Goal: Task Accomplishment & Management: Use online tool/utility

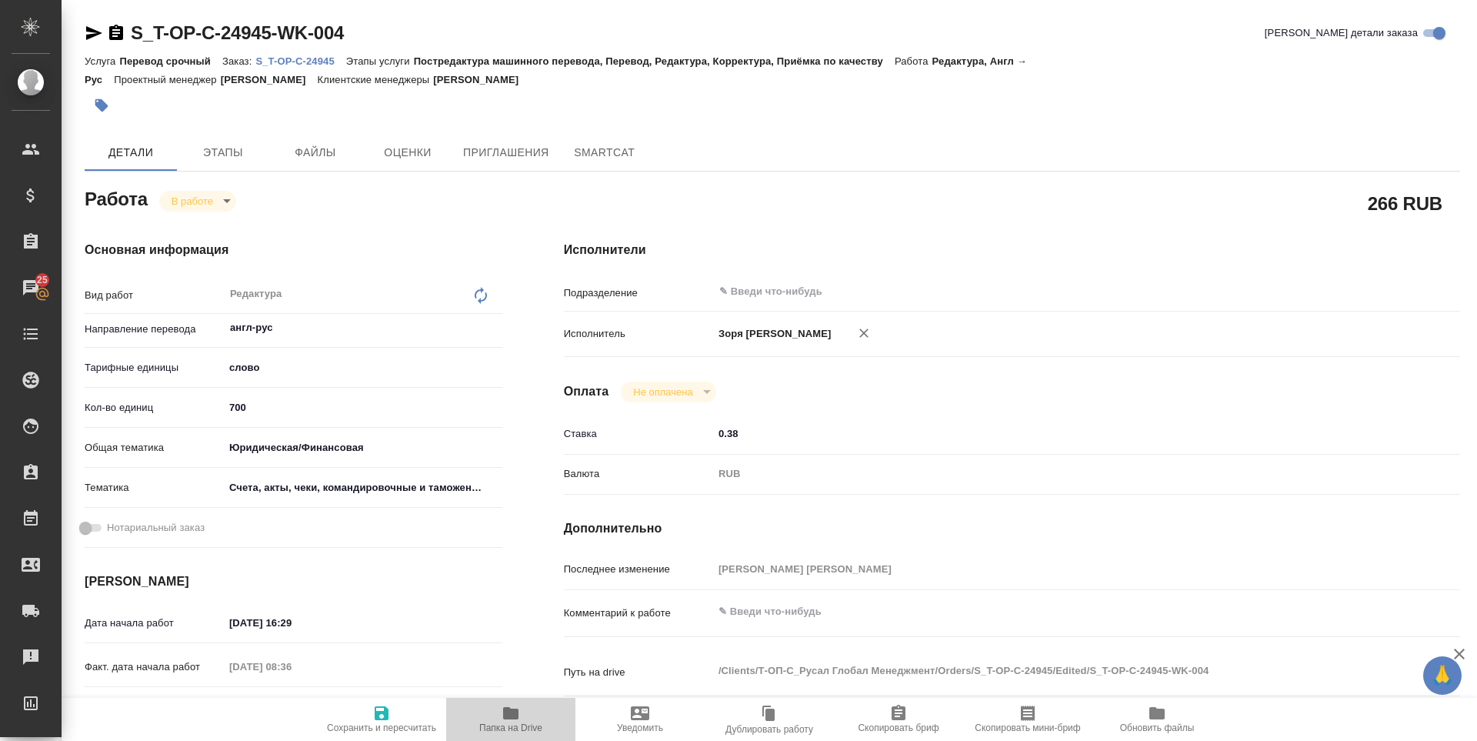
click at [495, 708] on span "Папка на Drive" at bounding box center [510, 718] width 111 height 29
click at [516, 728] on span "Папка на Drive" at bounding box center [510, 727] width 63 height 11
click at [95, 30] on icon "button" at bounding box center [94, 33] width 18 height 18
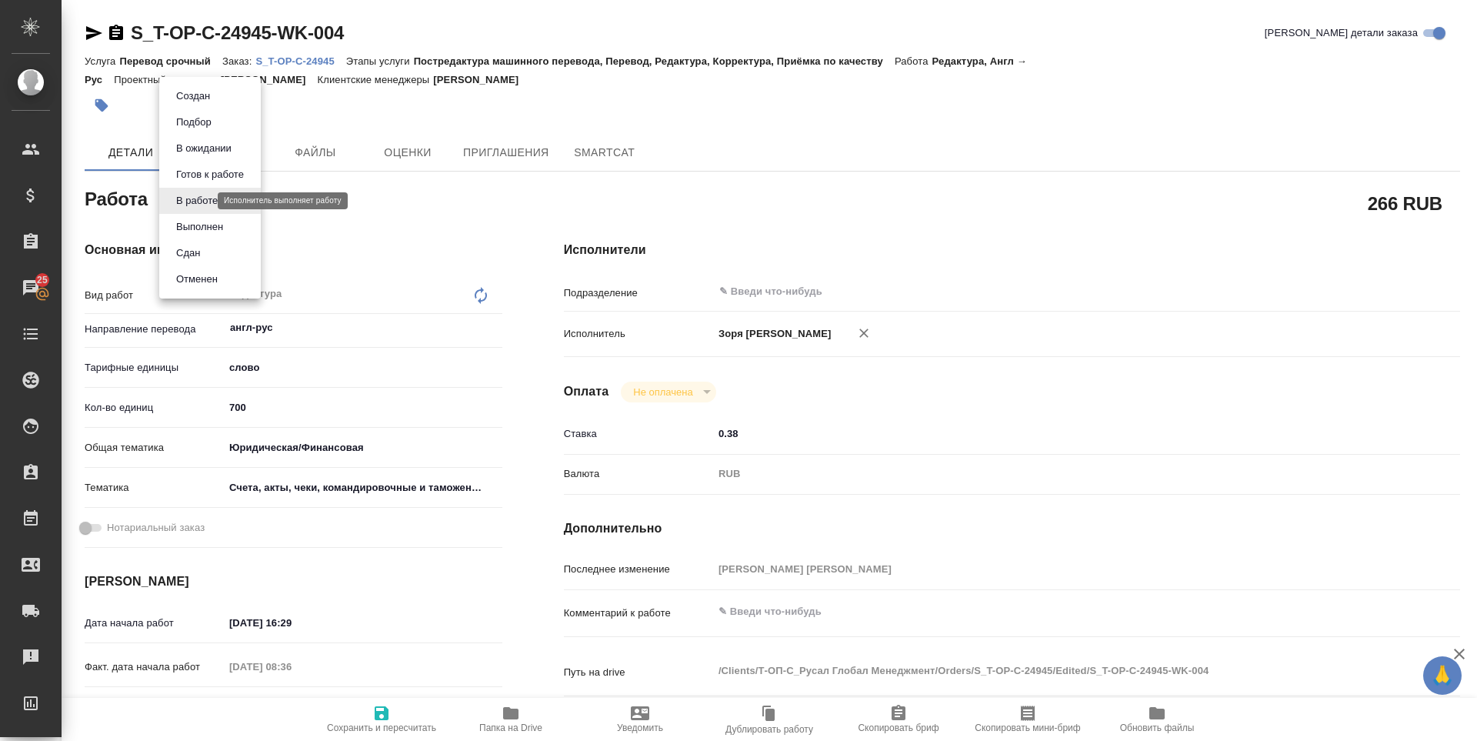
click at [201, 198] on body "🙏 .cls-1 fill:#fff; AWATERA Zoria Tatiana Клиенты Спецификации Заказы 25 Чаты T…" at bounding box center [738, 370] width 1477 height 741
click at [214, 234] on button "Выполнен" at bounding box center [200, 226] width 56 height 17
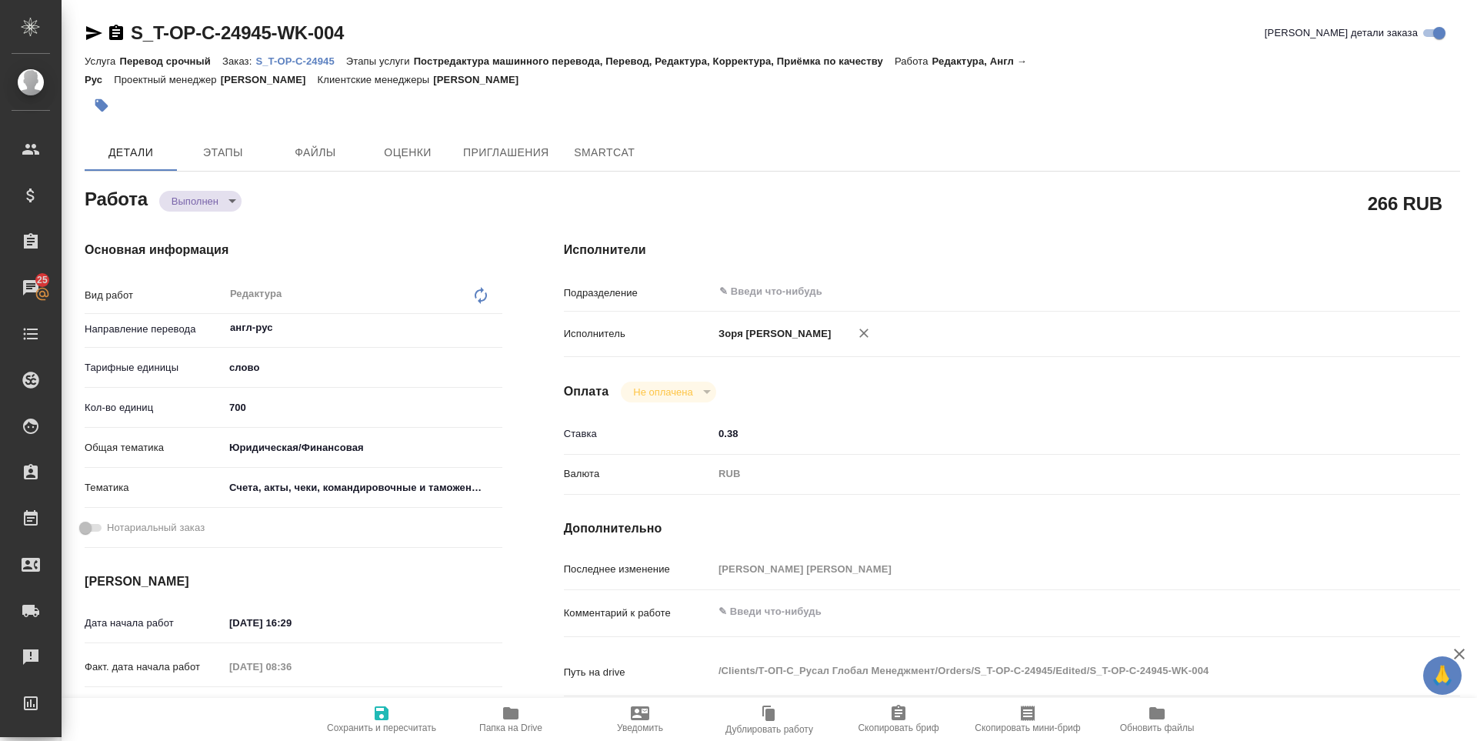
type textarea "x"
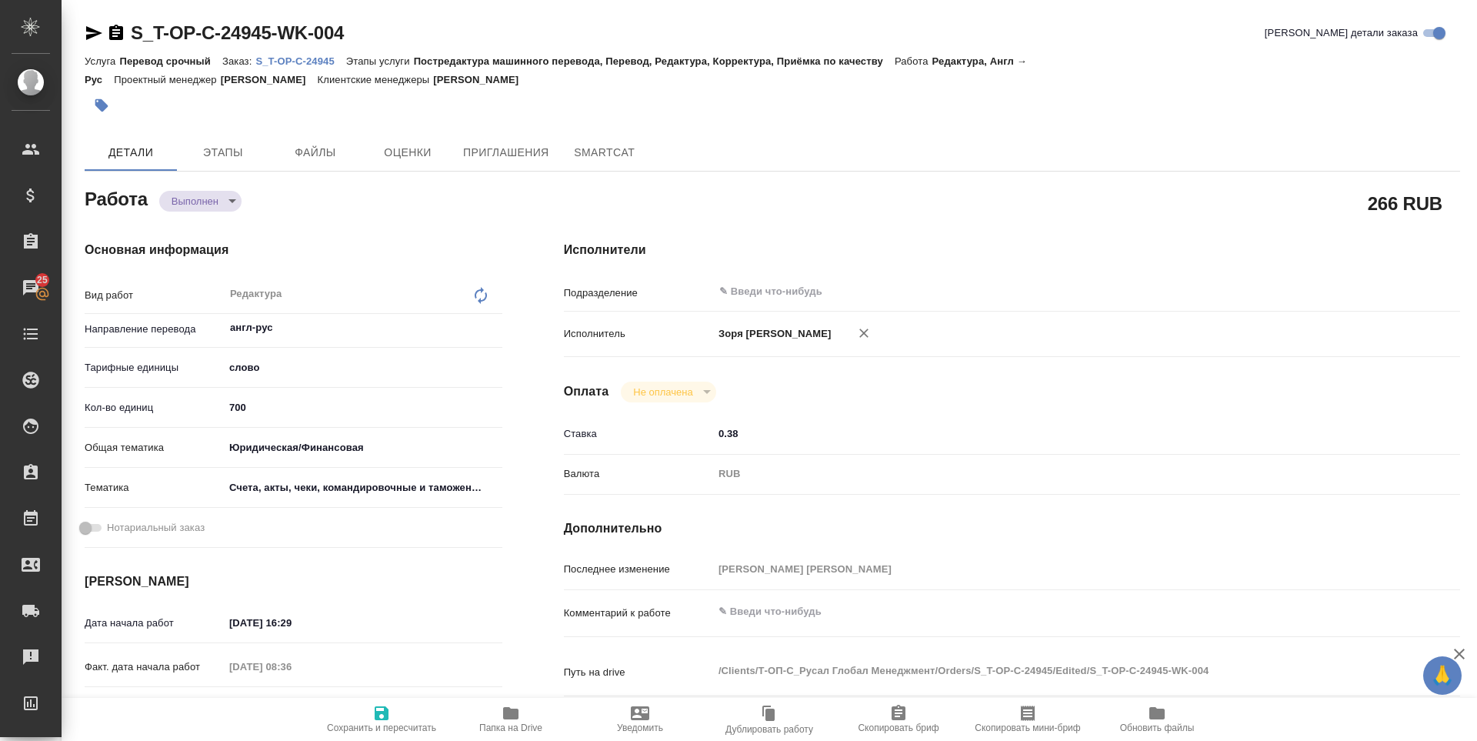
type textarea "x"
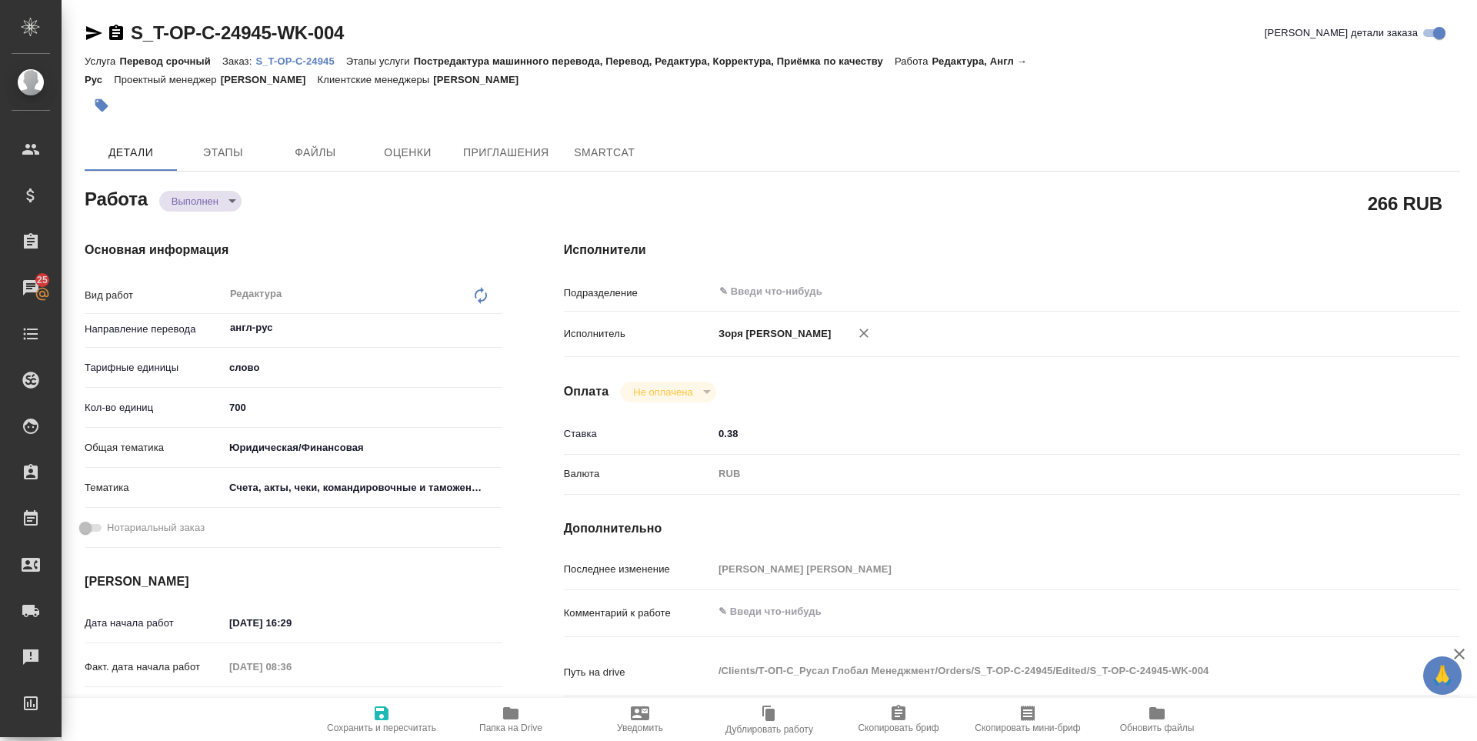
type textarea "x"
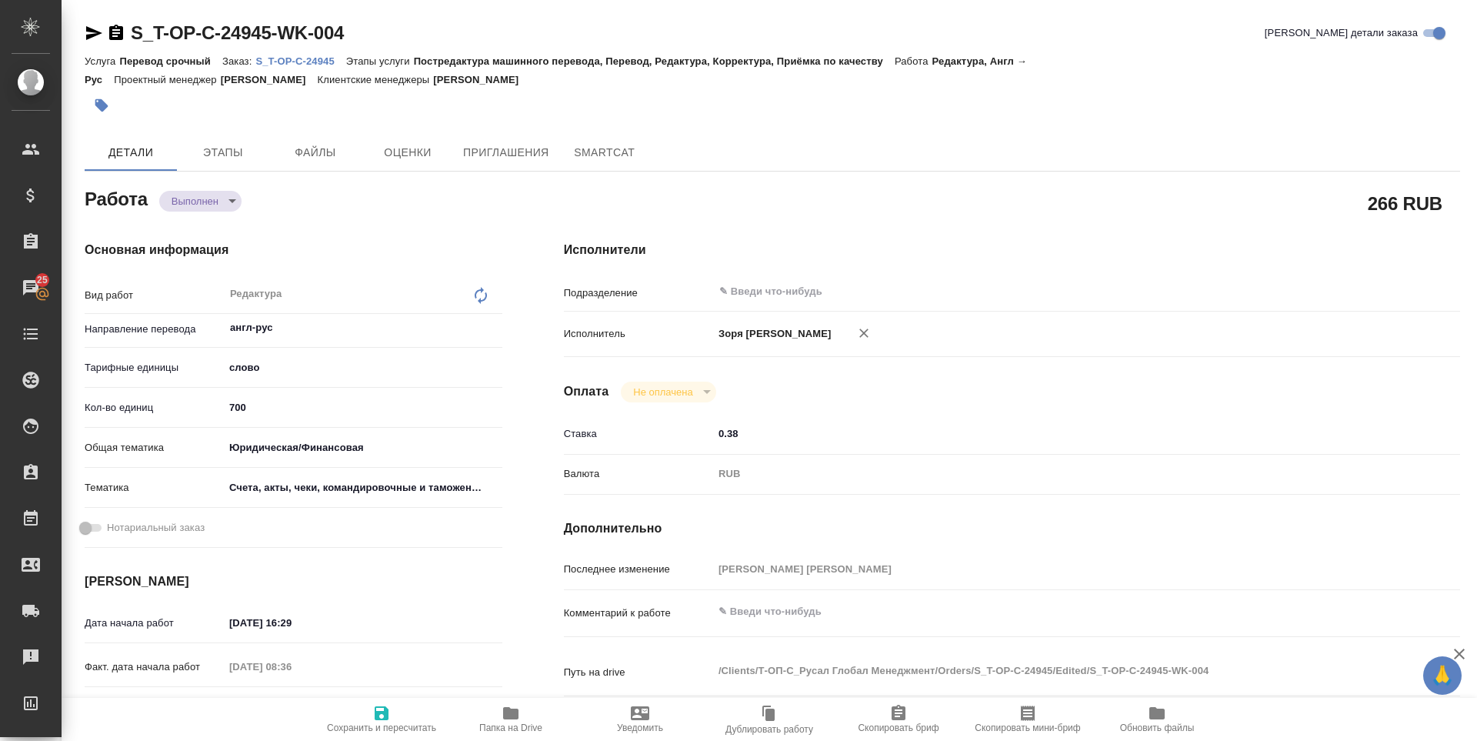
type textarea "x"
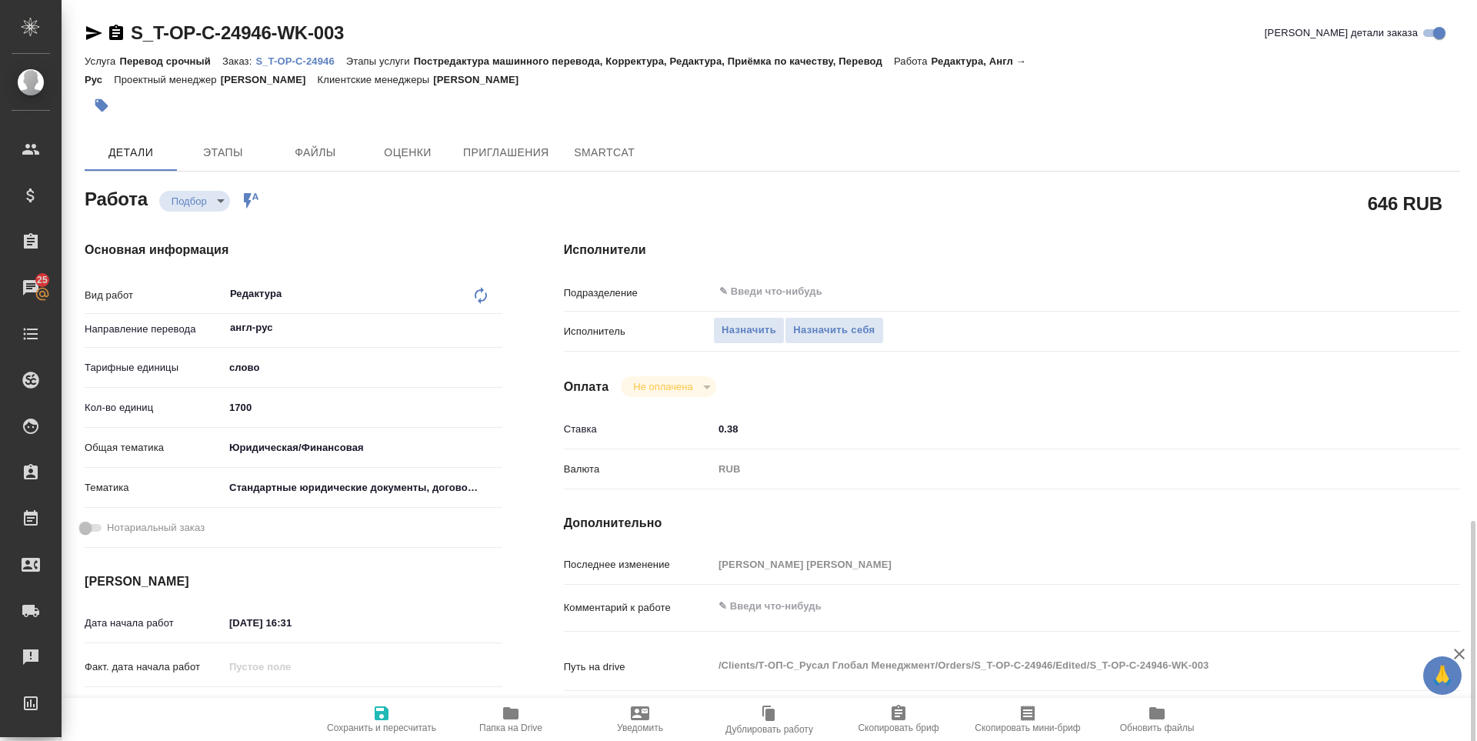
scroll to position [333, 0]
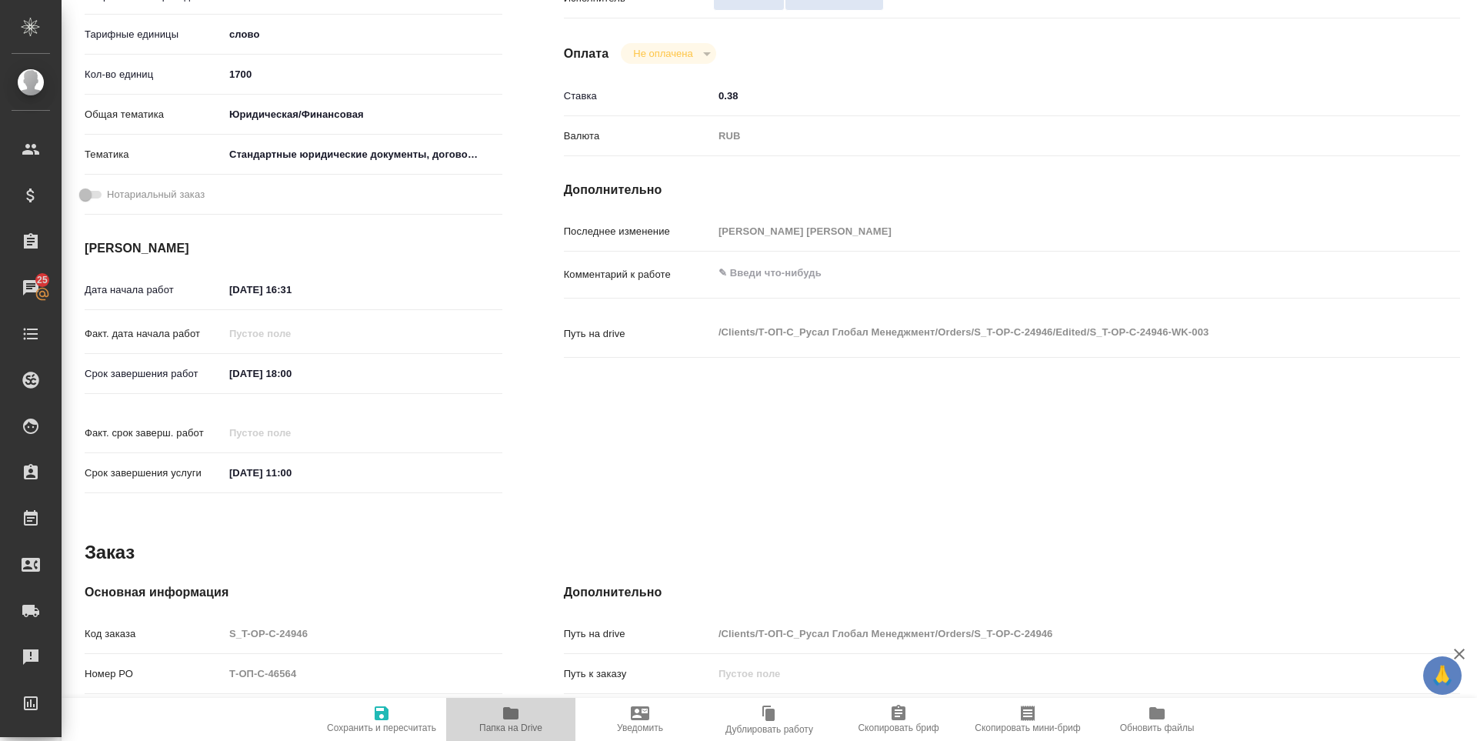
click at [511, 713] on icon "button" at bounding box center [510, 713] width 15 height 12
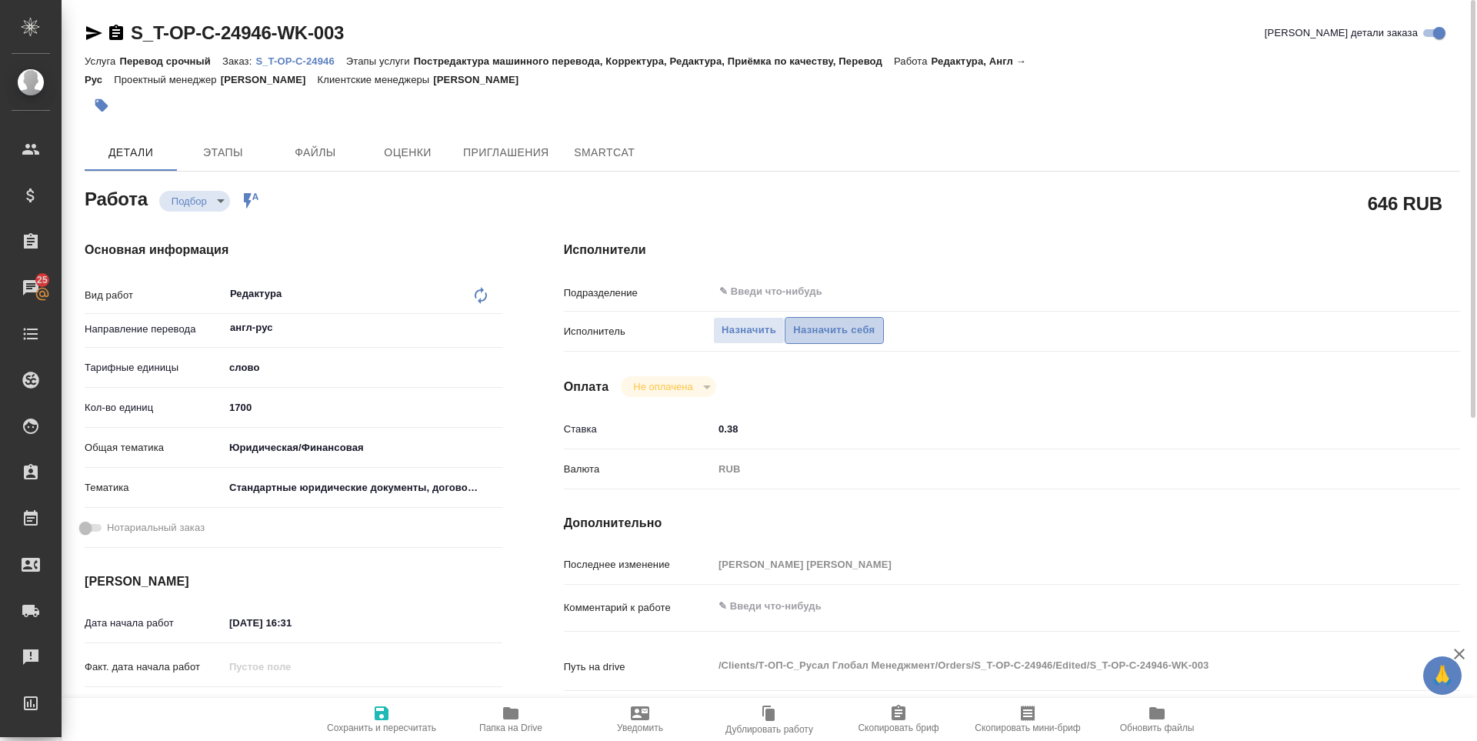
click at [799, 327] on span "Назначить себя" at bounding box center [834, 330] width 82 height 18
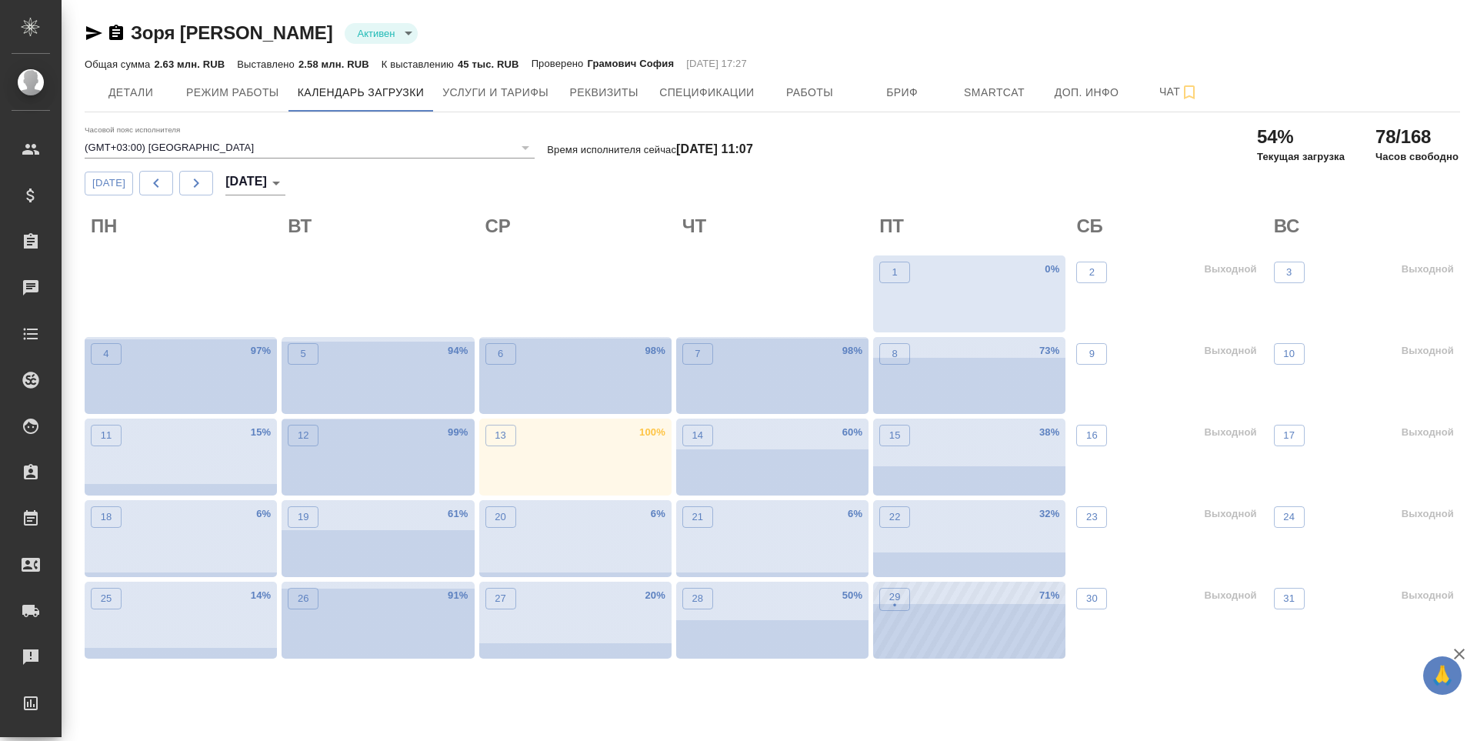
click at [882, 618] on div "29 •" at bounding box center [894, 623] width 31 height 71
click at [901, 615] on div "29 •" at bounding box center [894, 623] width 31 height 71
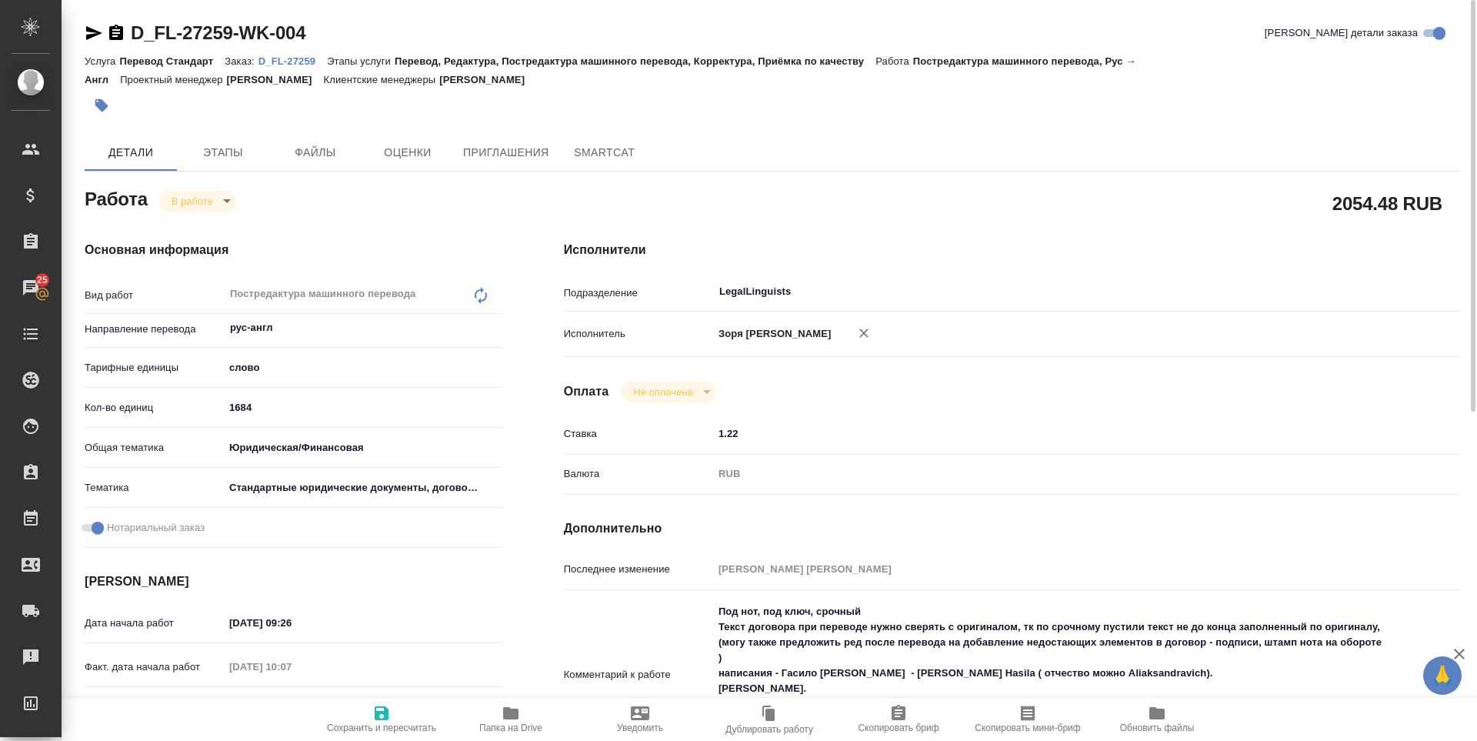
scroll to position [333, 0]
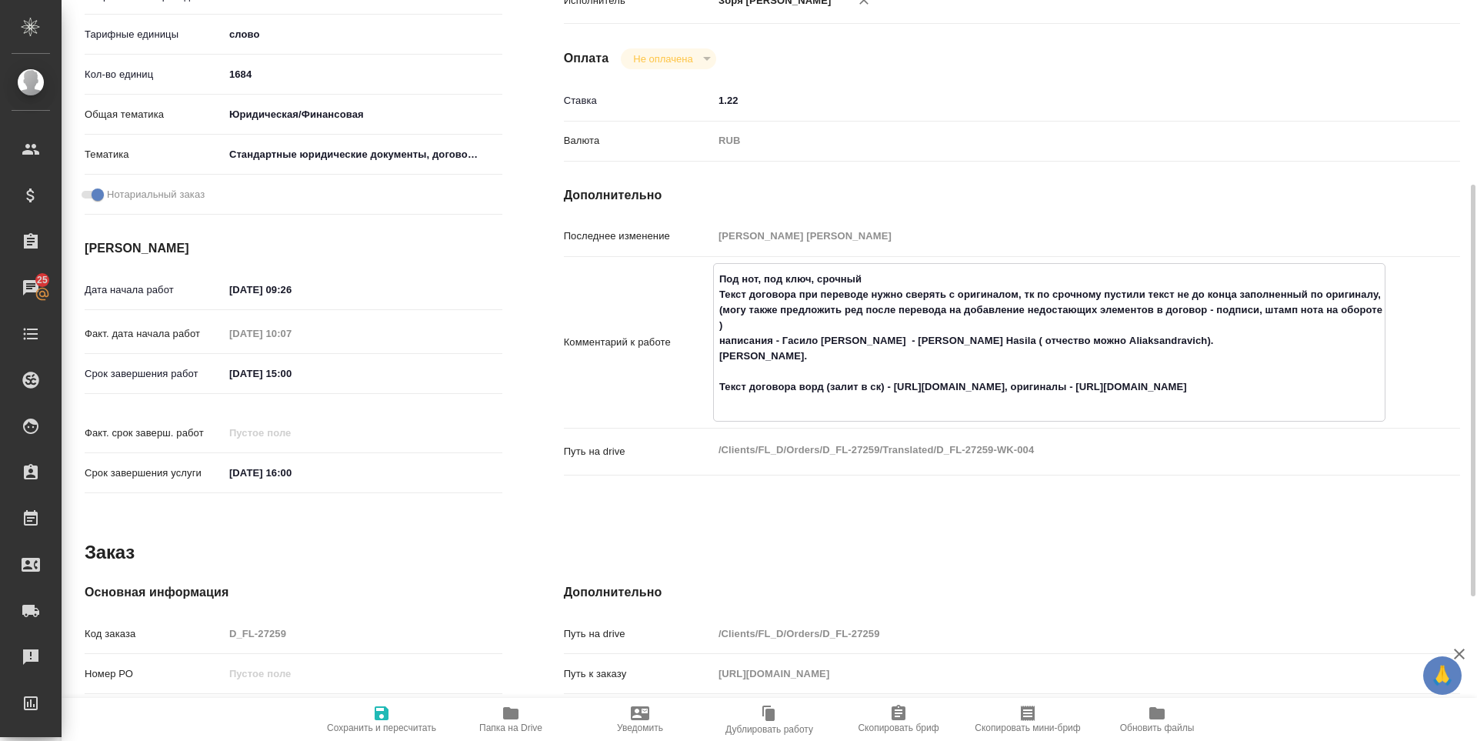
drag, startPoint x: 888, startPoint y: 355, endPoint x: 972, endPoint y: 351, distance: 84.7
click at [972, 351] on textarea "Под нот, под ключ, срочный Текст договора при переводе нужно сверять с оригинал…" at bounding box center [1049, 340] width 671 height 149
click at [1095, 357] on textarea "Под нот, под ключ, срочный Текст договора при переводе нужно сверять с оригинал…" at bounding box center [1049, 340] width 671 height 149
drag, startPoint x: 914, startPoint y: 368, endPoint x: 1100, endPoint y: 378, distance: 186.4
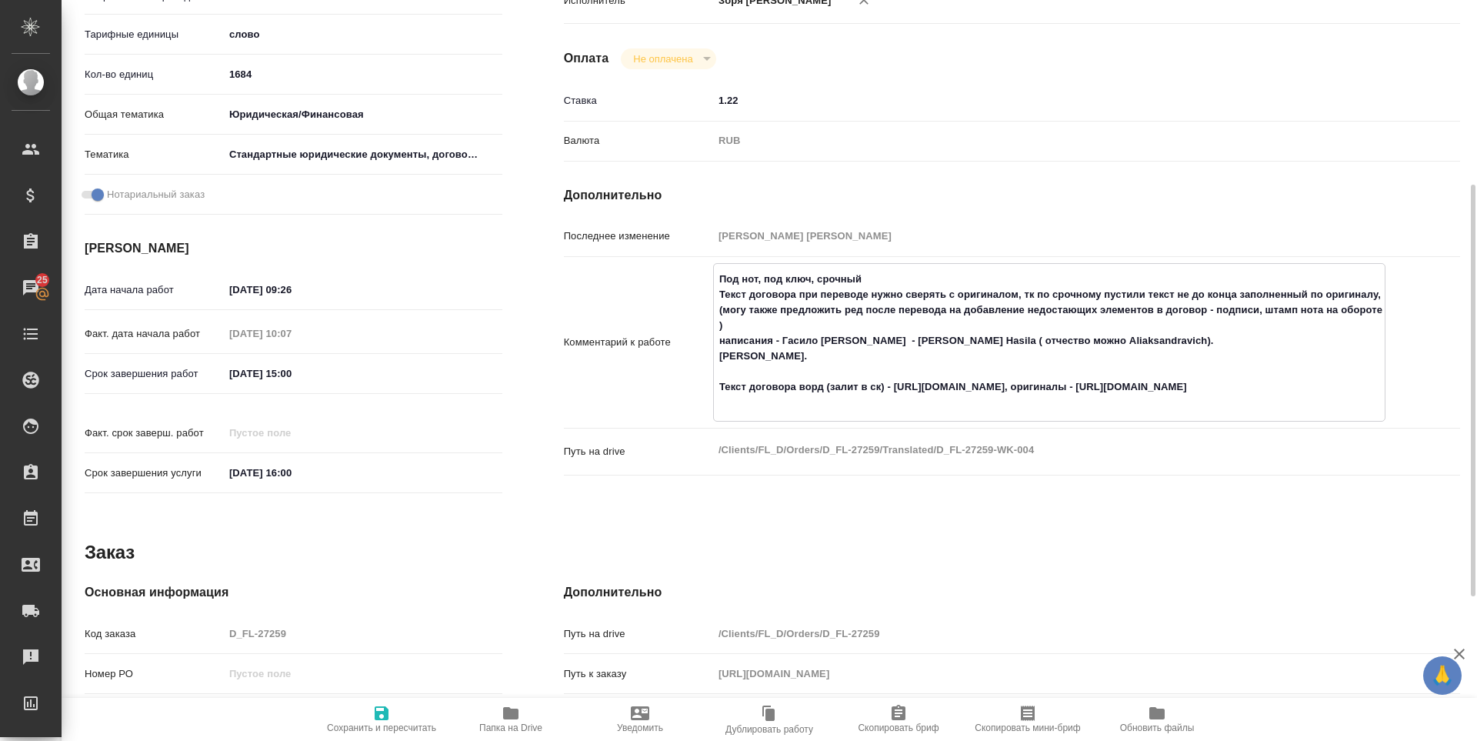
click at [1100, 378] on textarea "Под нот, под ключ, срочный Текст договора при переводе нужно сверять с оригинал…" at bounding box center [1049, 340] width 671 height 149
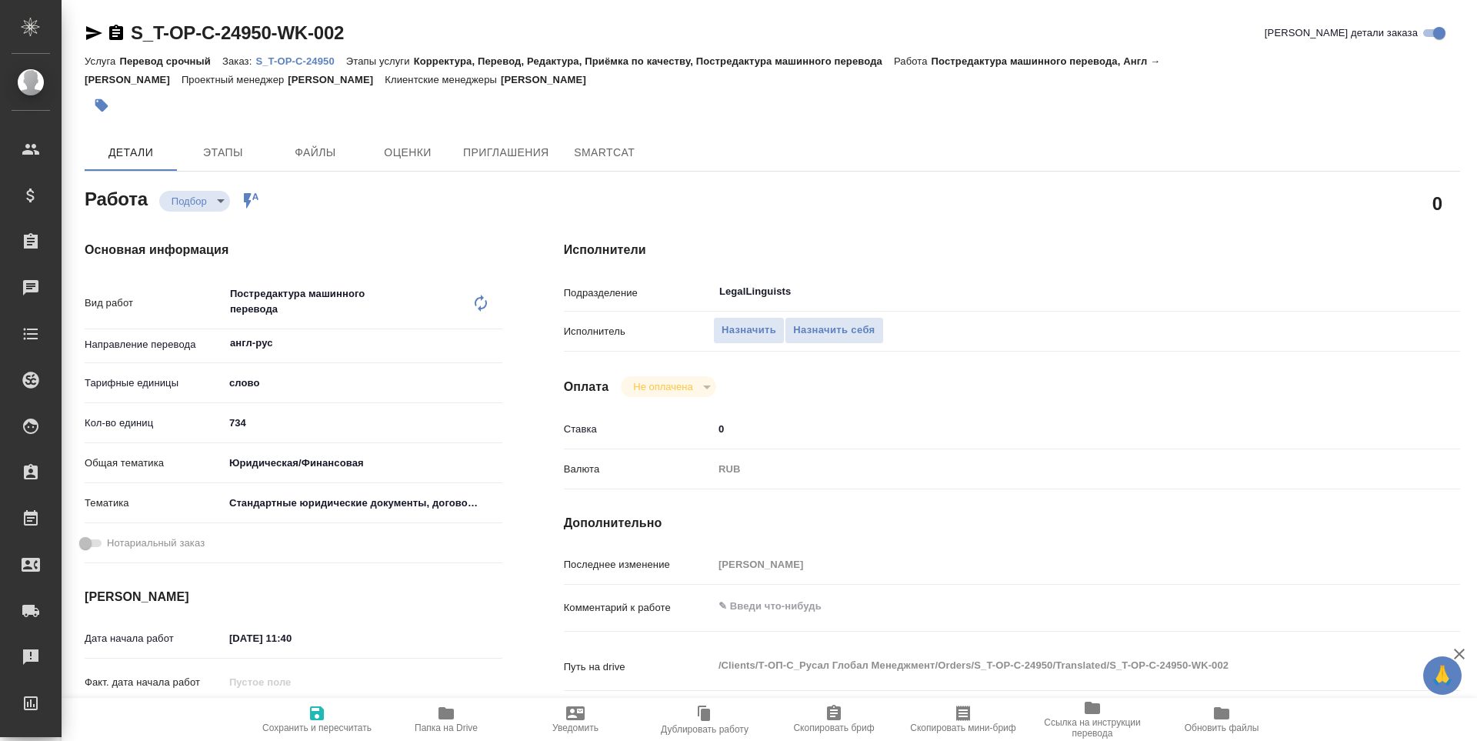
click at [448, 715] on icon "button" at bounding box center [445, 713] width 15 height 12
click at [818, 335] on span "Назначить себя" at bounding box center [834, 330] width 82 height 18
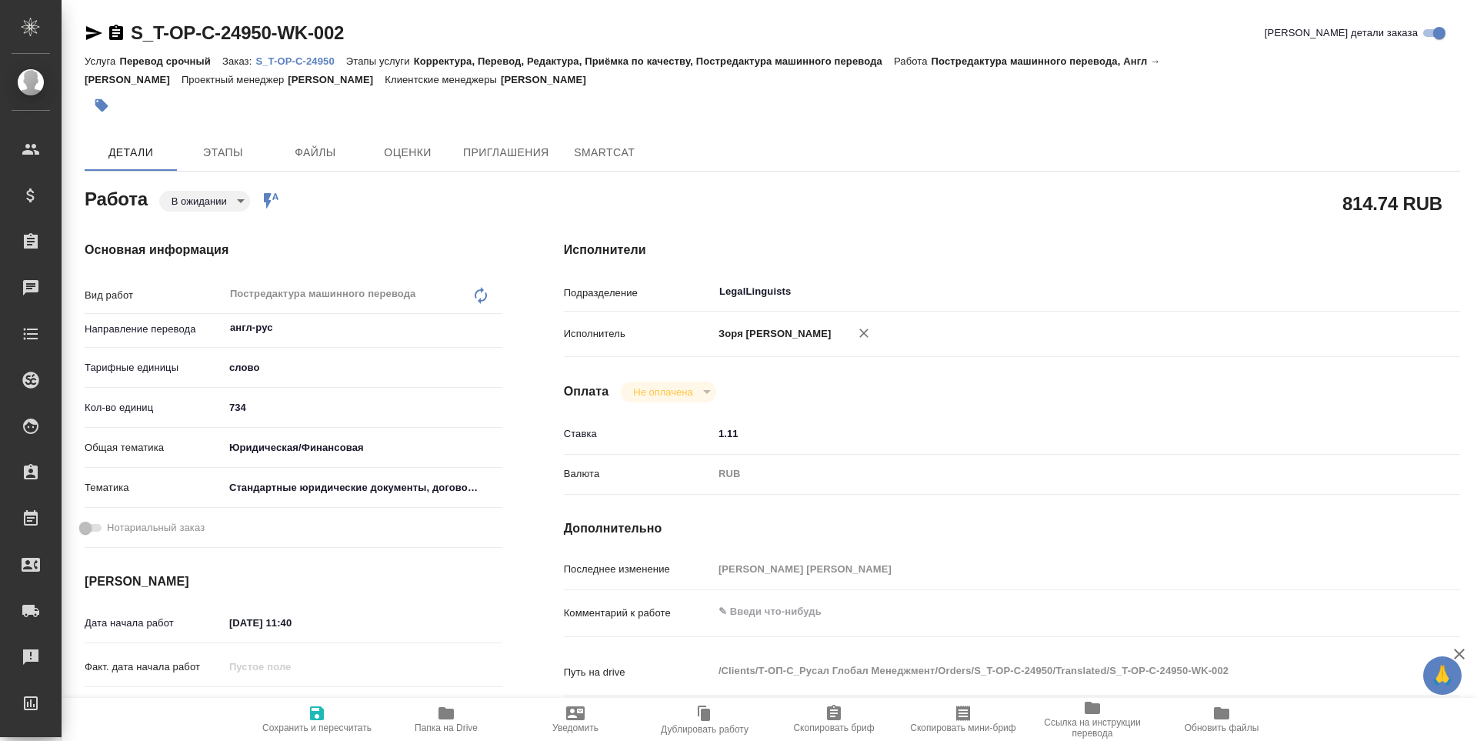
type textarea "x"
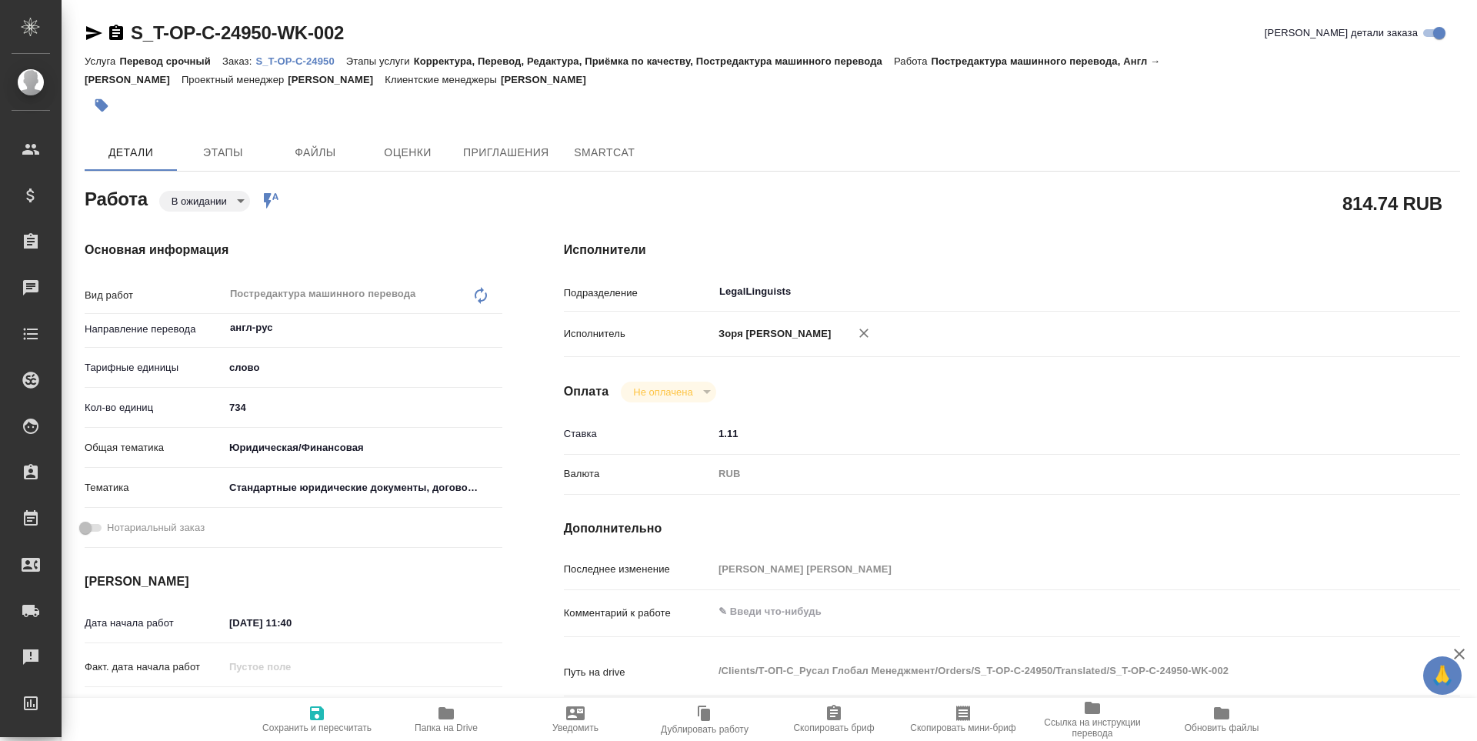
type textarea "x"
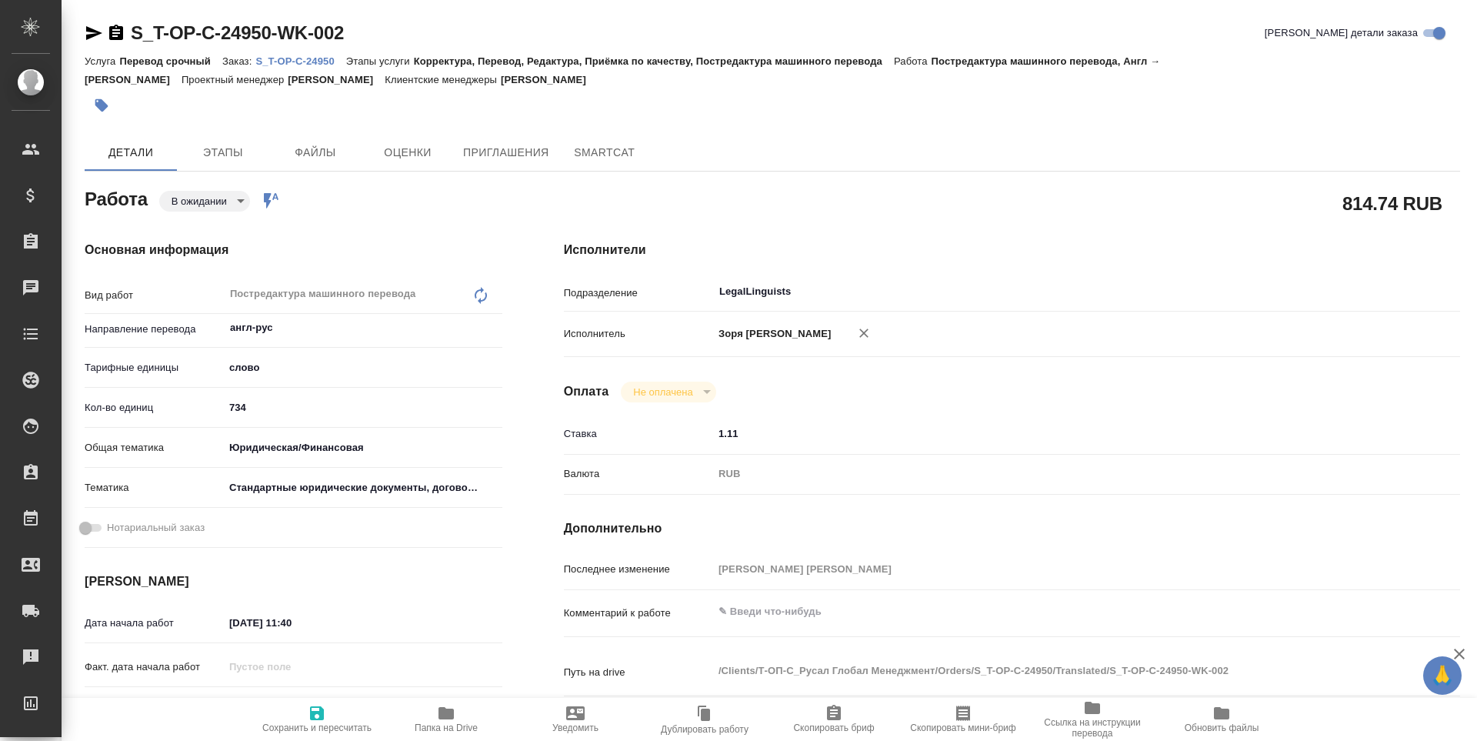
type textarea "x"
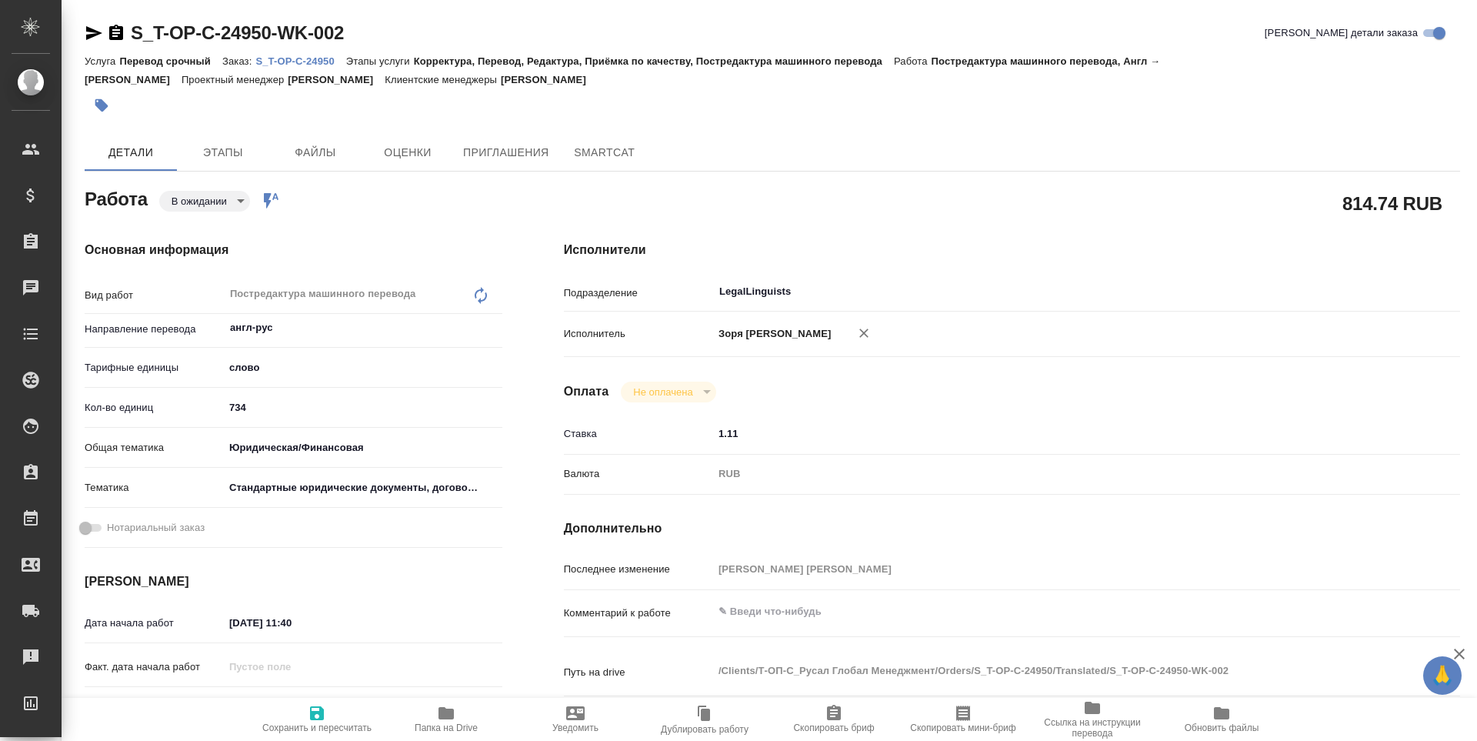
type textarea "x"
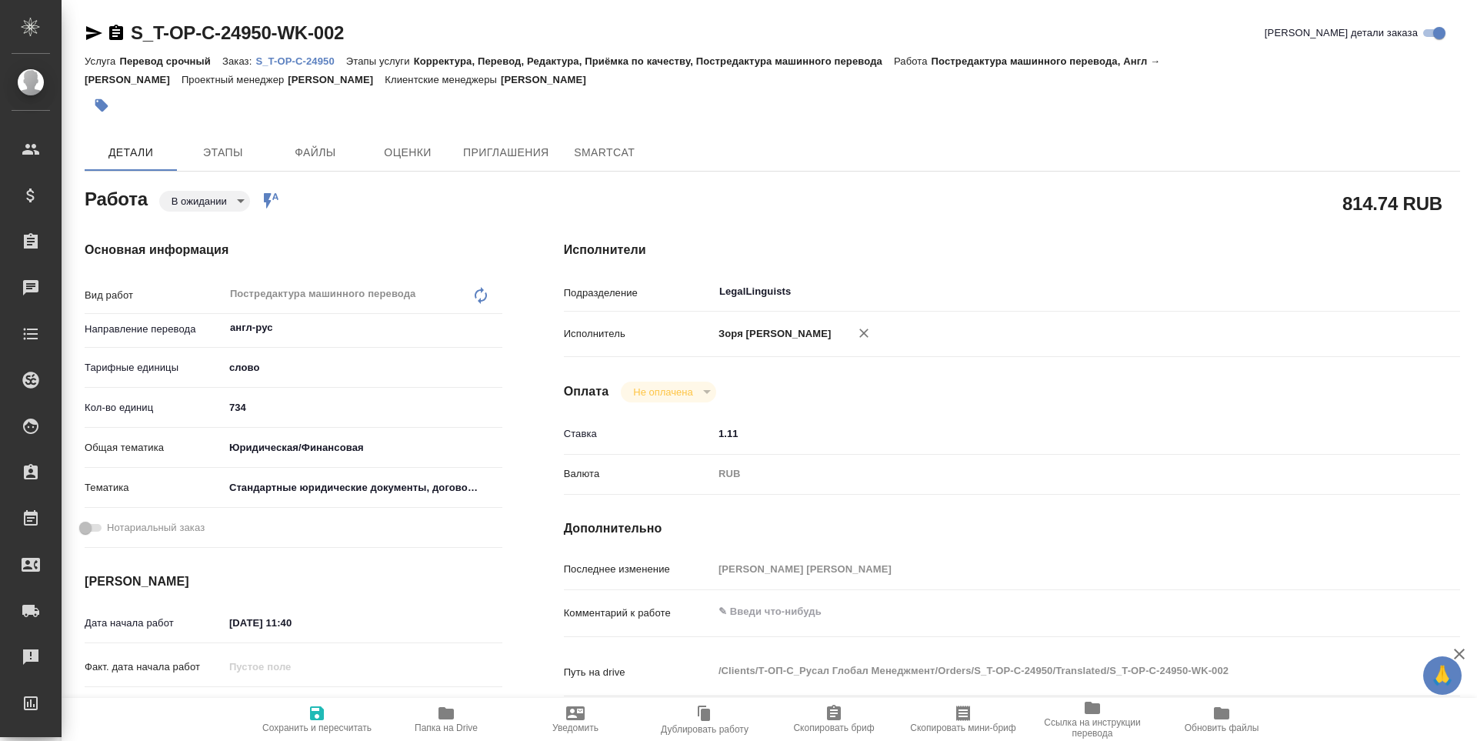
type textarea "x"
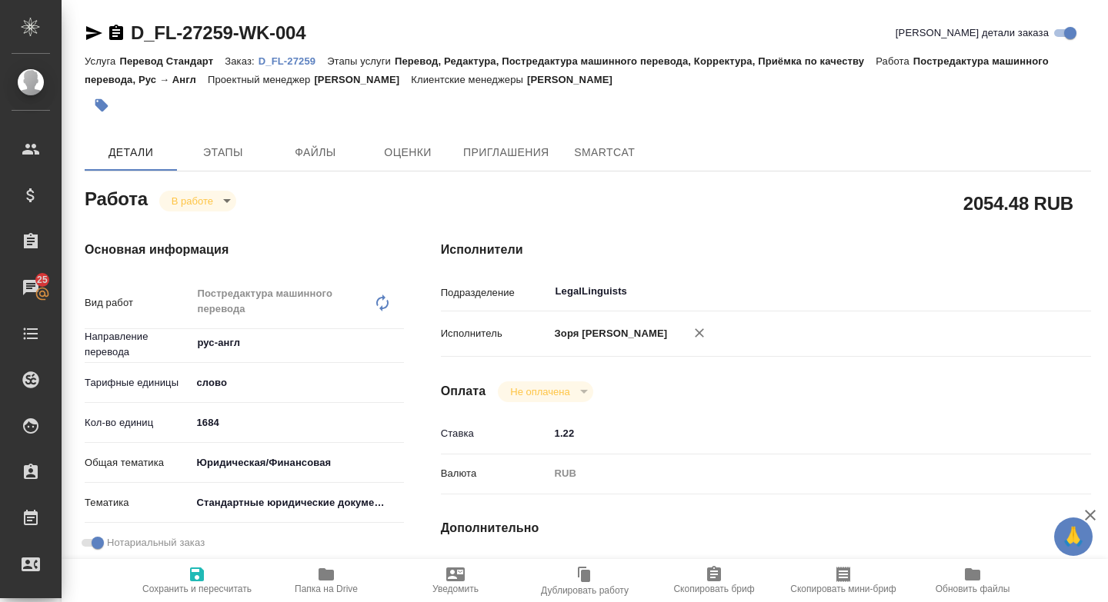
scroll to position [333, 0]
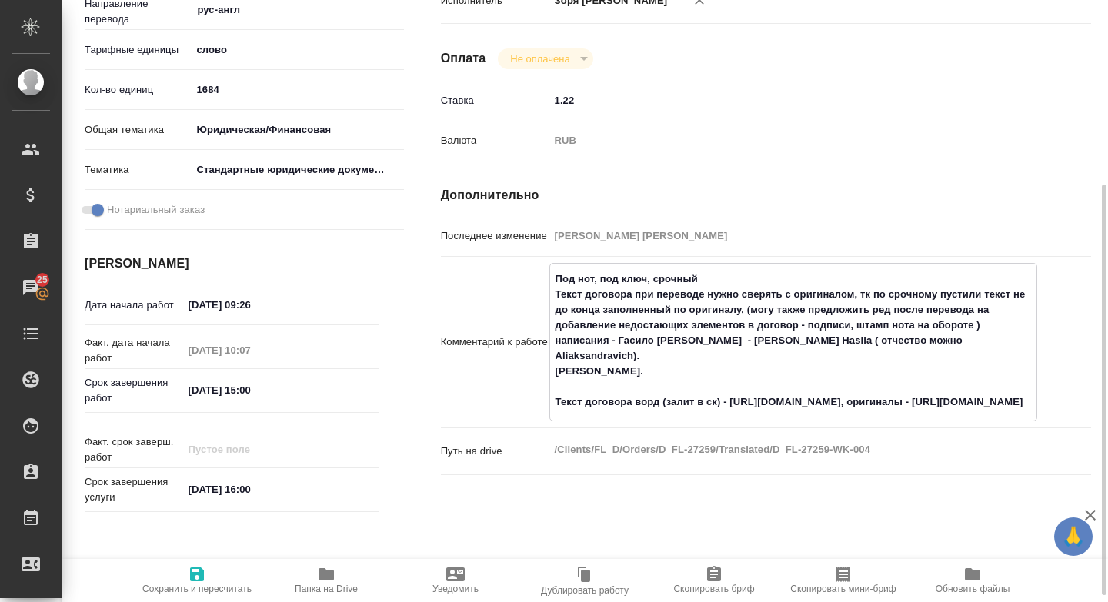
drag, startPoint x: 721, startPoint y: 359, endPoint x: 758, endPoint y: 359, distance: 36.9
click at [758, 359] on textarea "Под нот, под ключ, срочный Текст договора при переводе нужно сверять с оригинал…" at bounding box center [793, 340] width 486 height 149
click at [728, 355] on textarea "Под нот, под ключ, срочный Текст договора при переводе нужно сверять с оригинал…" at bounding box center [793, 340] width 486 height 149
drag, startPoint x: 723, startPoint y: 353, endPoint x: 808, endPoint y: 353, distance: 84.6
click at [808, 353] on textarea "Под нот, под ключ, срочный Текст договора при переводе нужно сверять с оригинал…" at bounding box center [793, 340] width 486 height 149
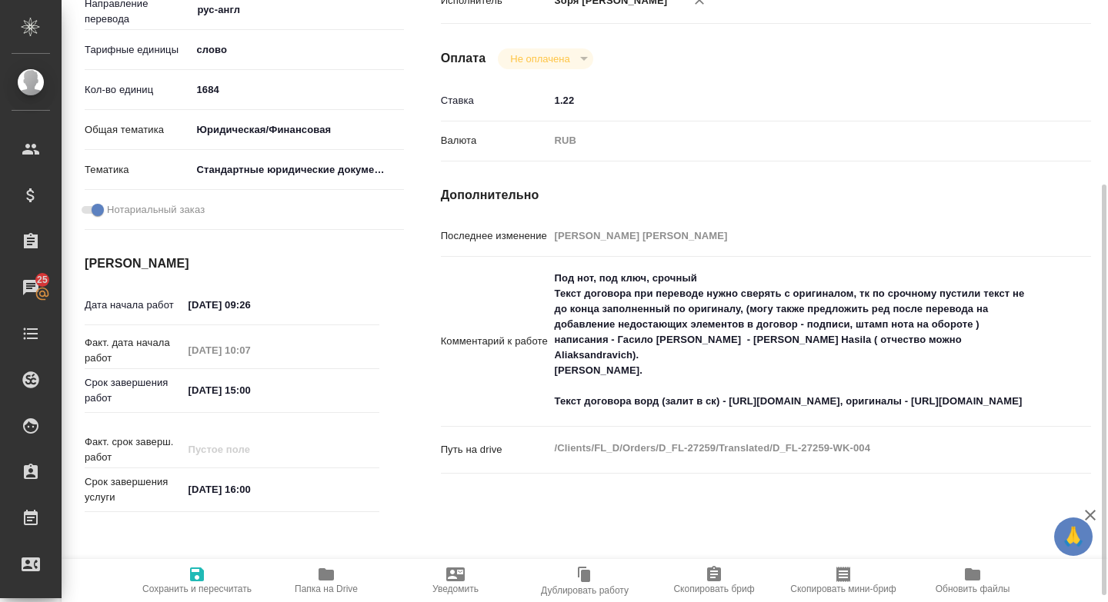
click at [934, 352] on textarea "Под нот, под ключ, срочный Текст договора при переводе нужно сверять с оригинал…" at bounding box center [793, 339] width 488 height 149
click at [934, 352] on textarea "Под нот, под ключ, срочный Текст договора при переводе нужно сверять с оригинал…" at bounding box center [793, 340] width 486 height 149
